Goal: Task Accomplishment & Management: Use online tool/utility

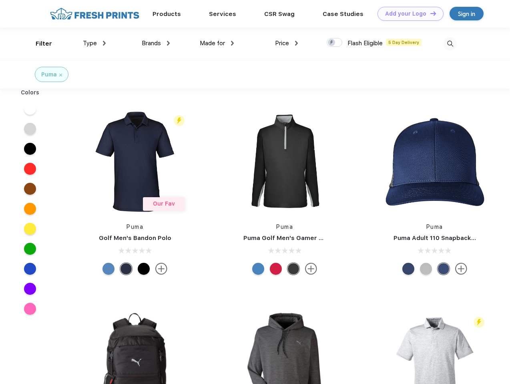
click at [407, 14] on link "Add your Logo Design Tool" at bounding box center [410, 14] width 66 height 14
click at [0, 0] on div "Design Tool" at bounding box center [0, 0] width 0 height 0
click at [429, 13] on link "Add your Logo Design Tool" at bounding box center [410, 14] width 66 height 14
click at [38, 44] on div "Filter" at bounding box center [44, 43] width 16 height 9
click at [94, 43] on span "Type" at bounding box center [90, 43] width 14 height 7
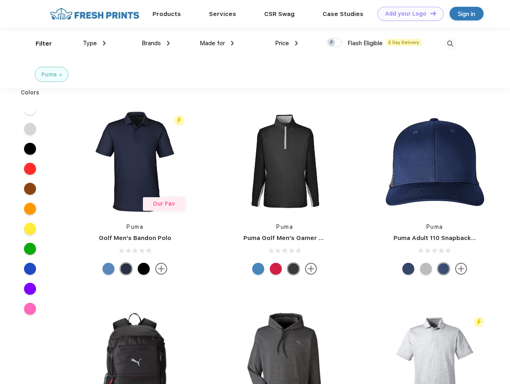
click at [156, 43] on span "Brands" at bounding box center [151, 43] width 19 height 7
click at [217, 43] on span "Made for" at bounding box center [212, 43] width 25 height 7
click at [287, 43] on span "Price" at bounding box center [282, 43] width 14 height 7
click at [335, 43] on div at bounding box center [335, 42] width 16 height 9
click at [332, 43] on input "checkbox" at bounding box center [329, 40] width 5 height 5
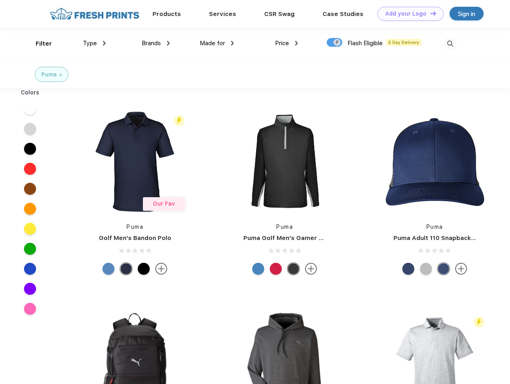
click at [450, 44] on img at bounding box center [449, 43] width 13 height 13
